Goal: Task Accomplishment & Management: Manage account settings

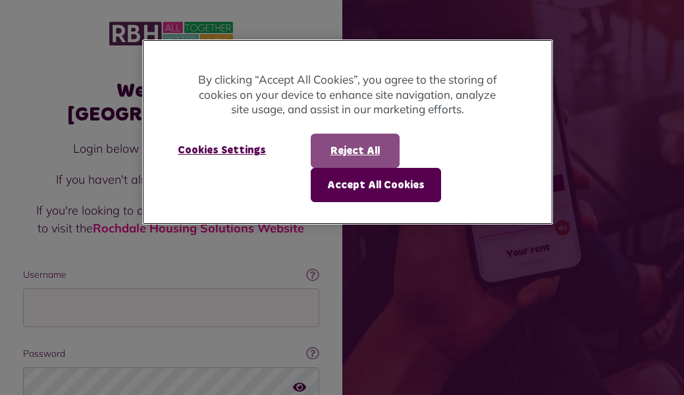
click at [374, 151] on button "Reject All" at bounding box center [355, 151] width 89 height 34
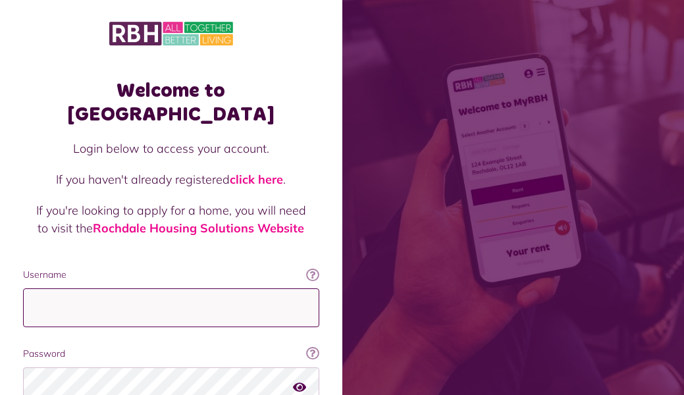
click at [111, 289] on input "Username" at bounding box center [171, 308] width 296 height 39
type input "**********"
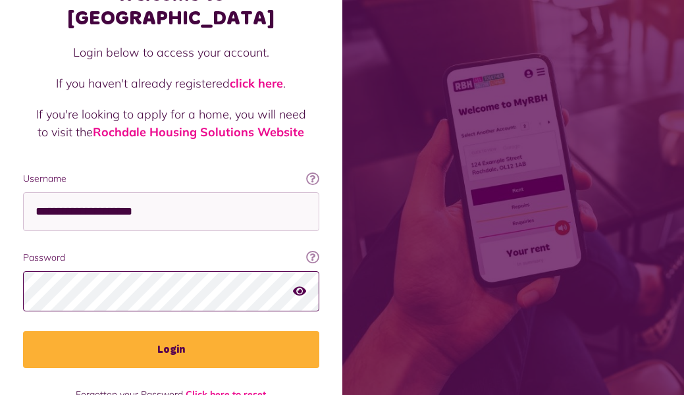
scroll to position [97, 0]
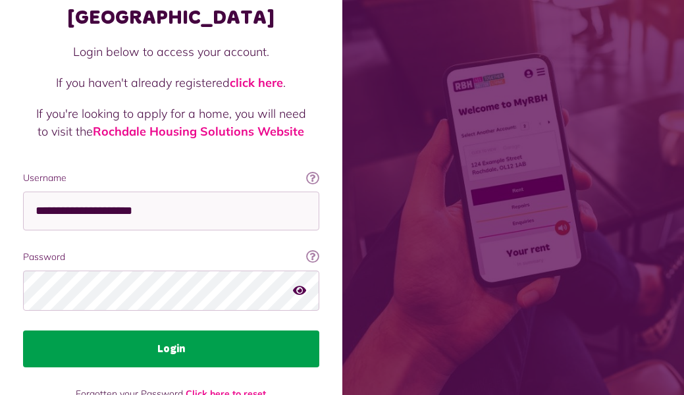
click at [97, 331] on button "Login" at bounding box center [171, 349] width 296 height 37
click at [99, 331] on button "Login" at bounding box center [171, 349] width 296 height 37
click at [161, 331] on button "Login" at bounding box center [171, 349] width 296 height 37
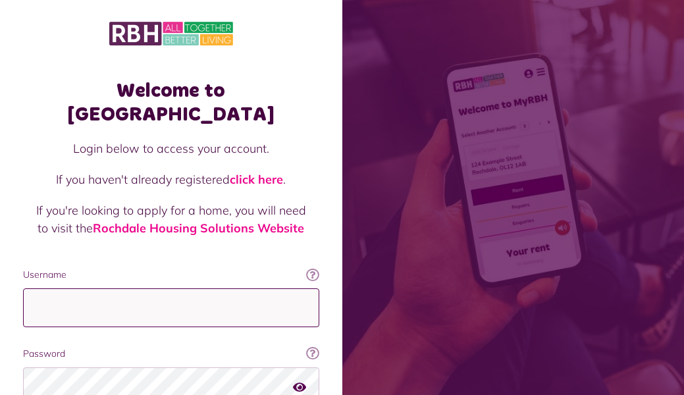
type input "**********"
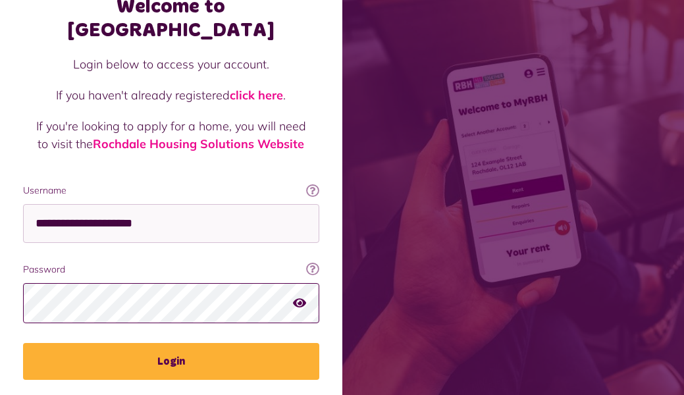
scroll to position [86, 0]
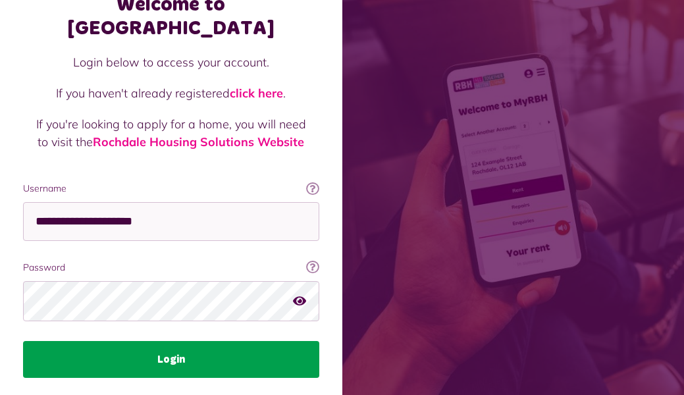
click at [109, 341] on button "Login" at bounding box center [171, 359] width 296 height 37
click at [161, 341] on button "Login" at bounding box center [171, 359] width 296 height 37
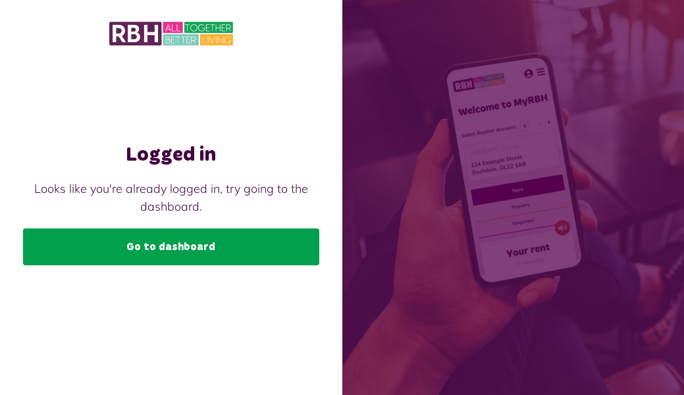
click at [184, 244] on link "Go to dashboard" at bounding box center [171, 247] width 296 height 37
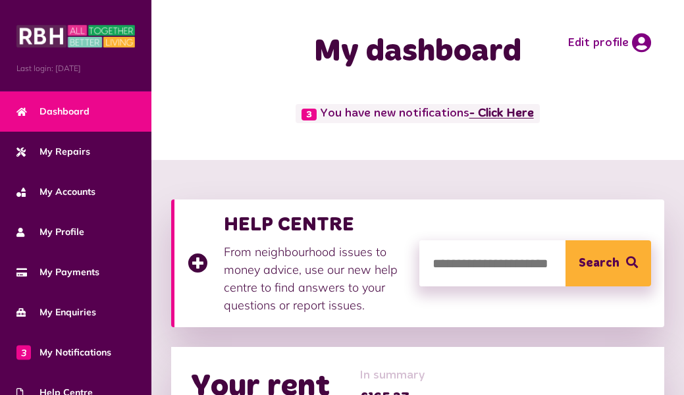
click at [525, 109] on link "- Click Here" at bounding box center [502, 114] width 65 height 12
click at [501, 111] on link "- Click Here" at bounding box center [510, 114] width 65 height 12
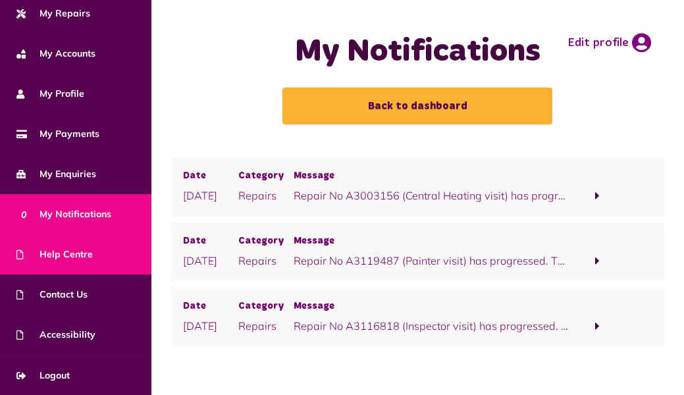
scroll to position [138, 0]
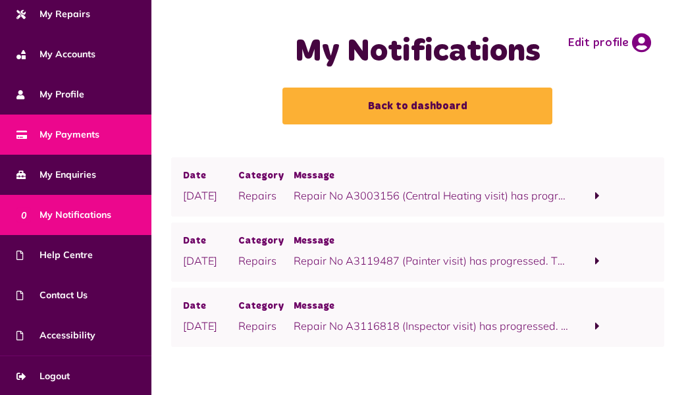
click at [68, 131] on span "My Payments" at bounding box center [57, 135] width 83 height 14
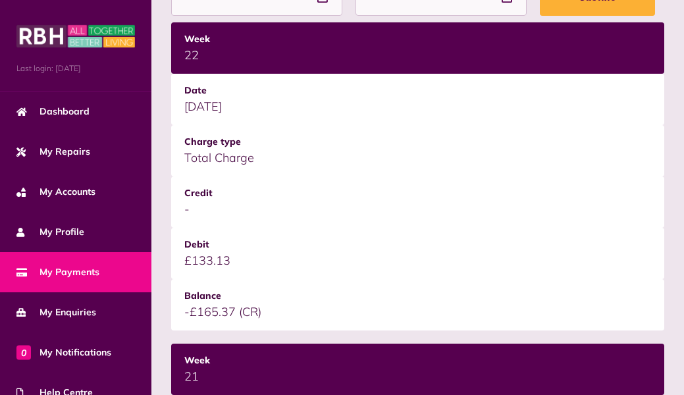
scroll to position [267, 0]
